Goal: Task Accomplishment & Management: Complete application form

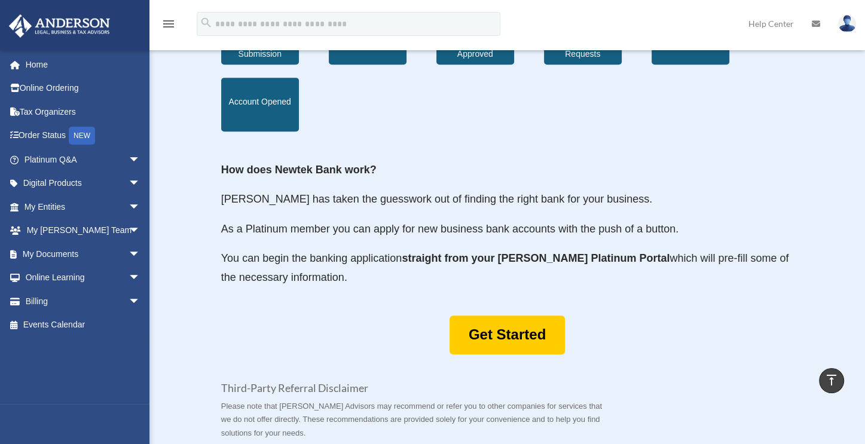
scroll to position [538, 0]
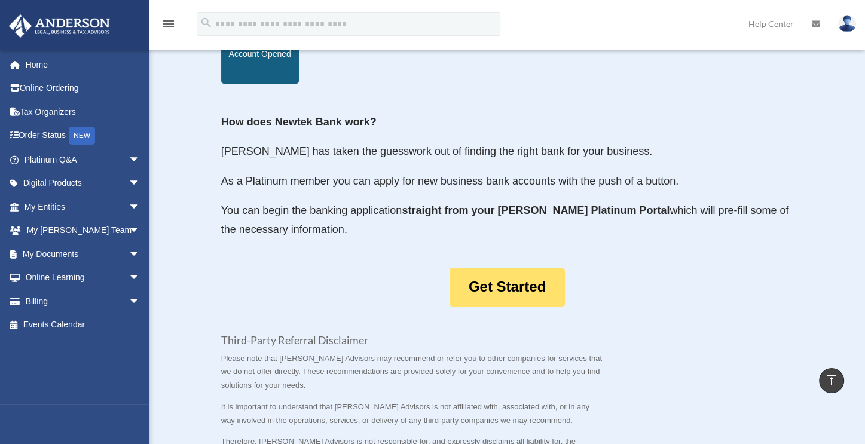
click at [519, 268] on link "Get Started" at bounding box center [507, 287] width 115 height 39
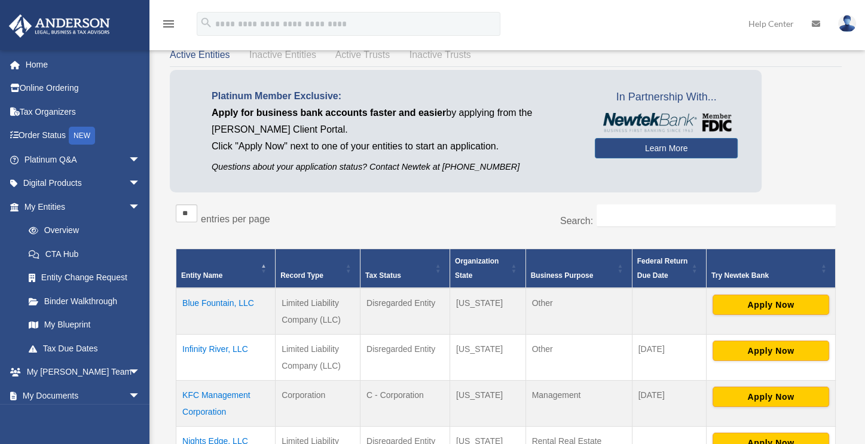
scroll to position [60, 0]
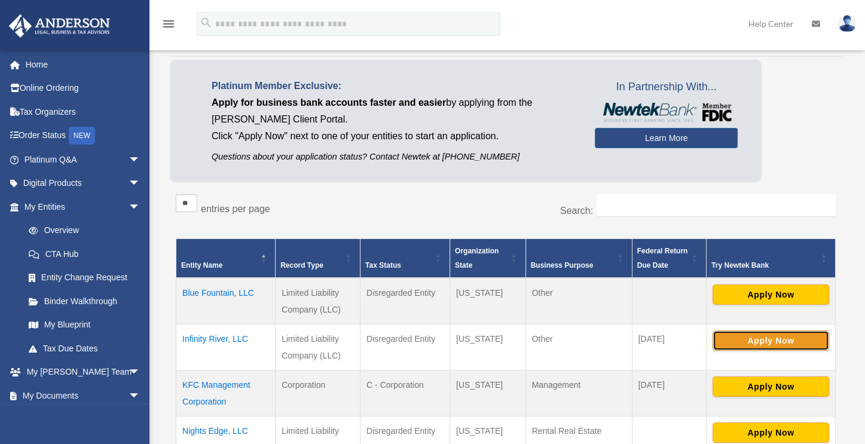
click at [780, 338] on button "Apply Now" at bounding box center [771, 341] width 117 height 20
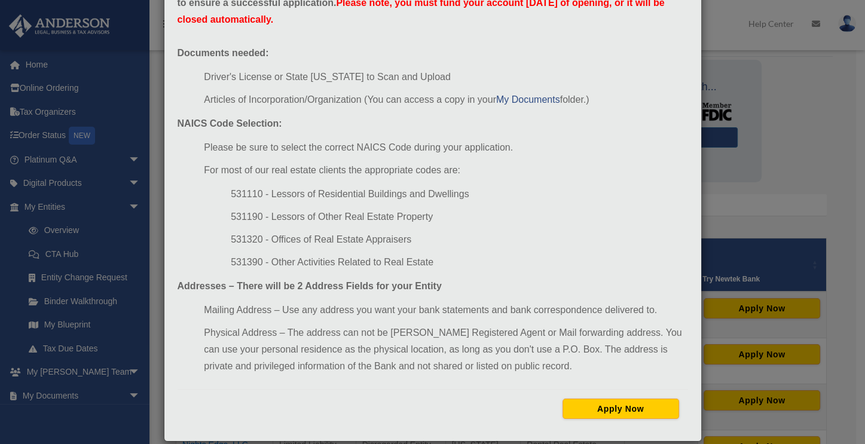
scroll to position [103, 0]
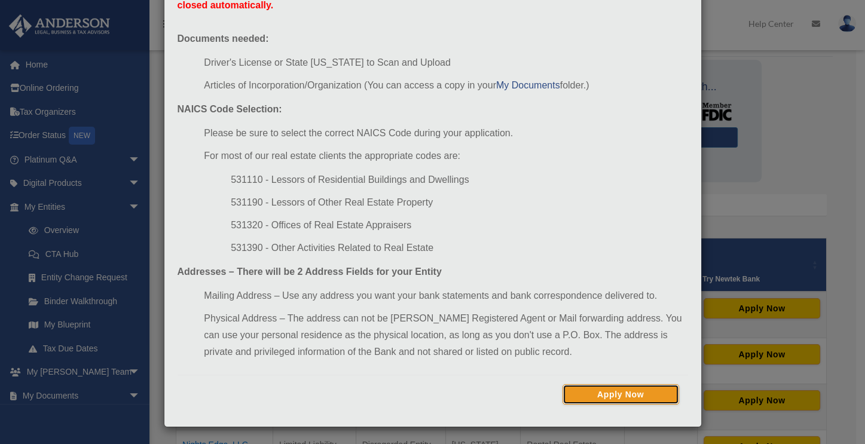
click at [602, 390] on button "Apply Now" at bounding box center [621, 394] width 117 height 20
